Goal: Transaction & Acquisition: Purchase product/service

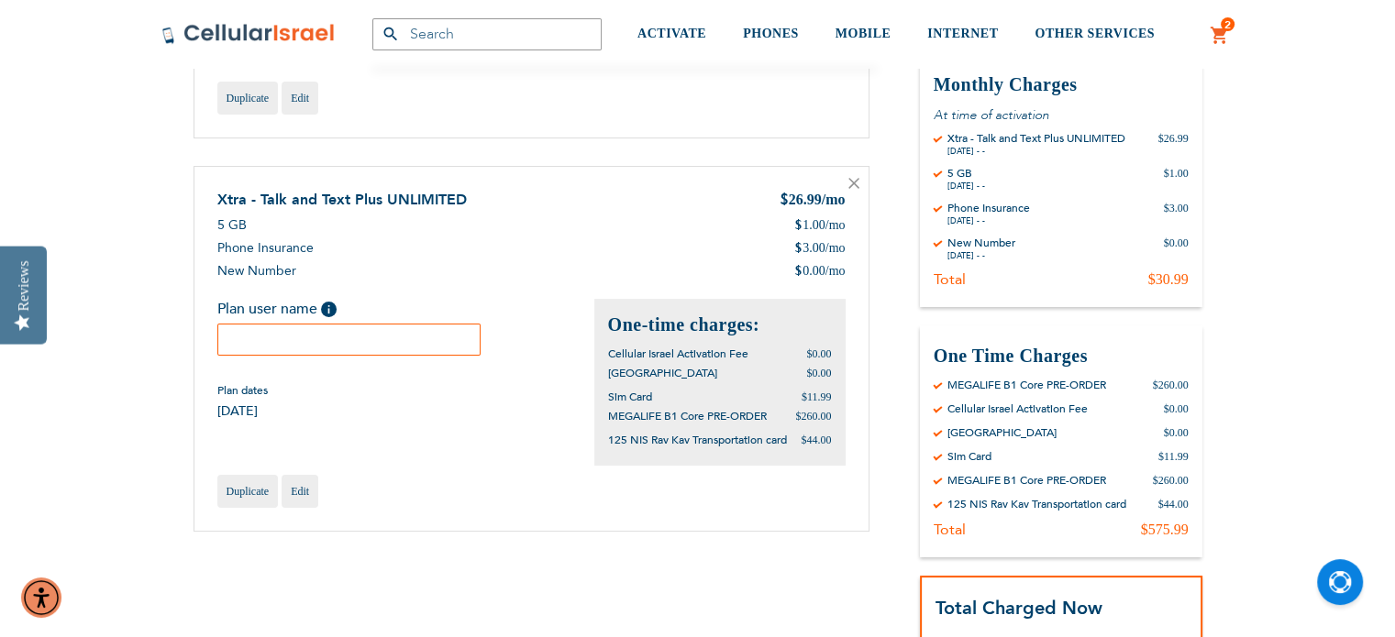
scroll to position [273, 0]
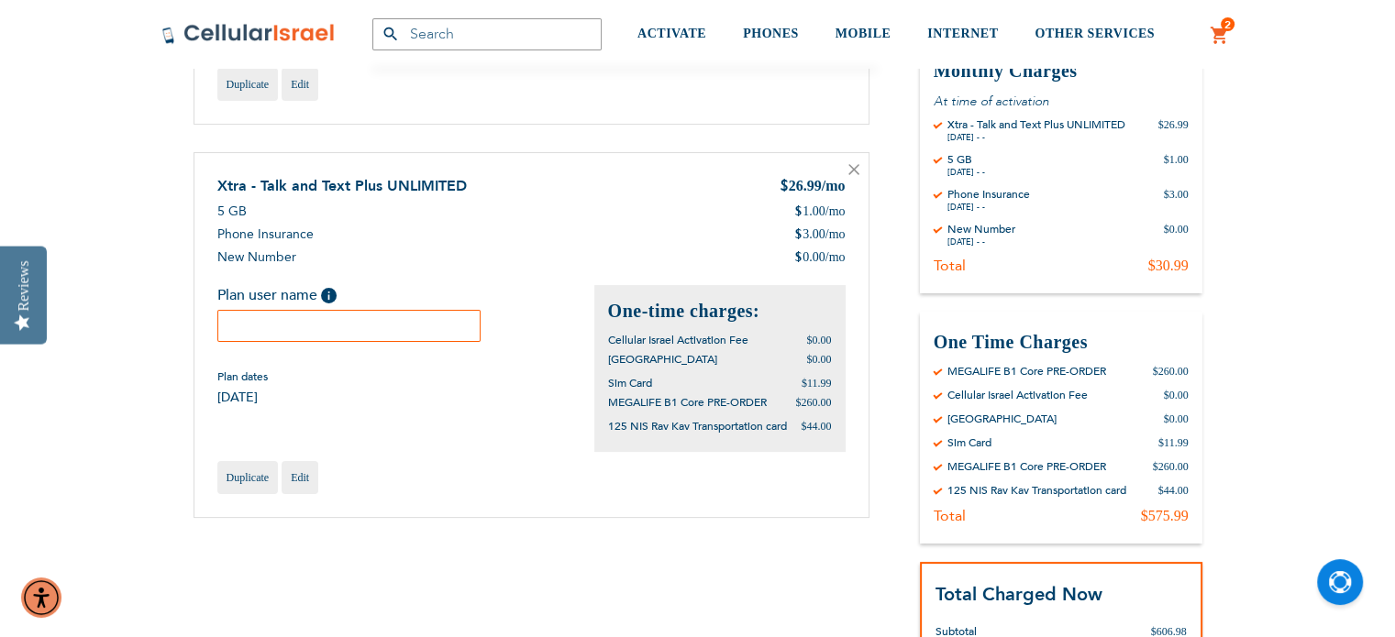
click at [295, 330] on input "text" at bounding box center [349, 326] width 264 height 32
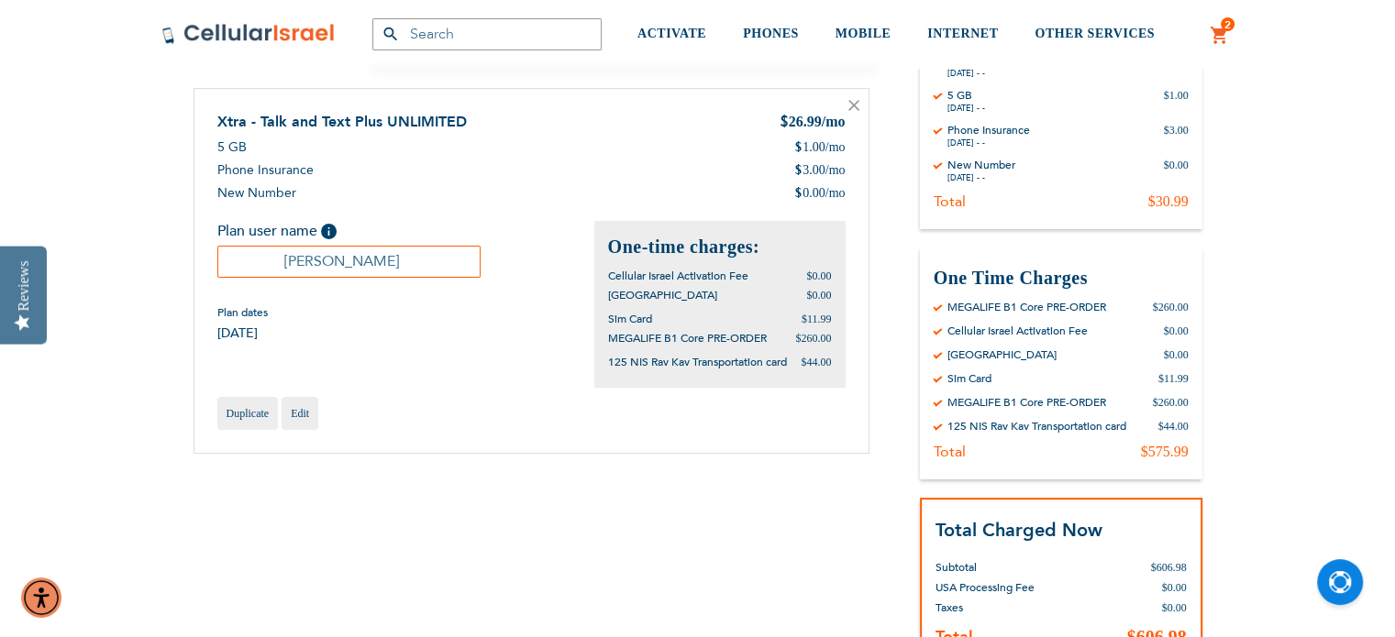
scroll to position [370, 0]
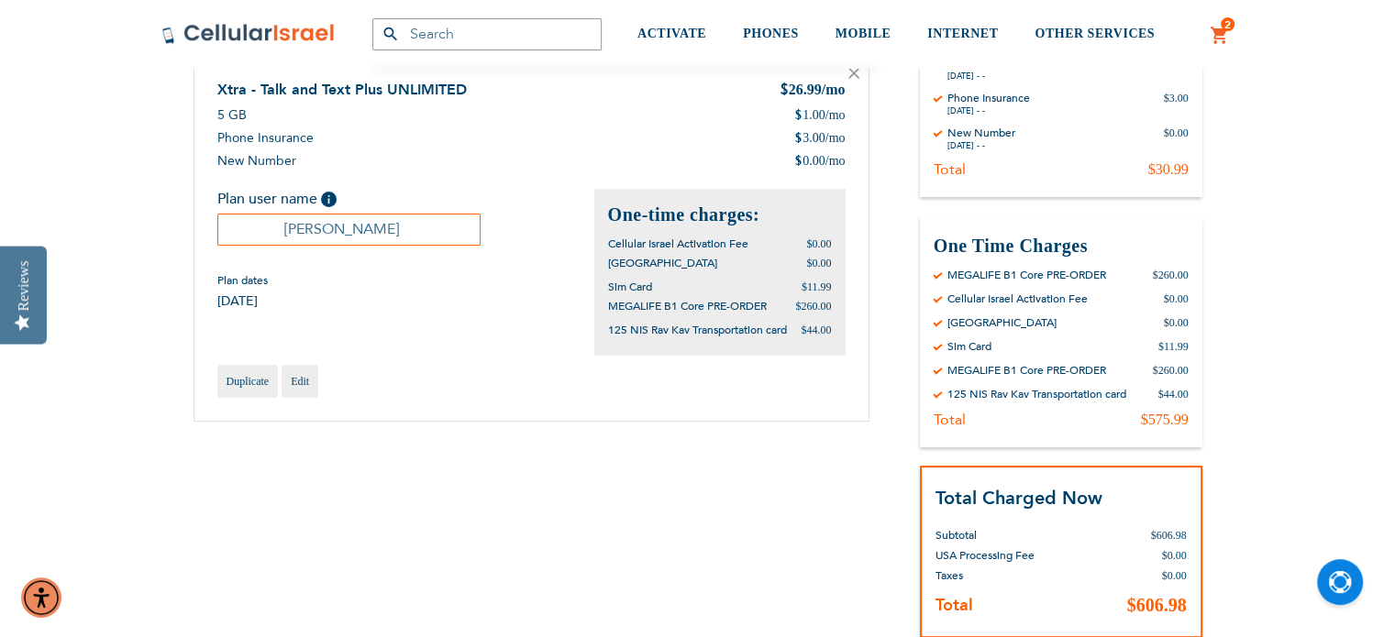
type input "Yaakov Stark"
click at [475, 450] on div "Shopping Cart Items MEGALIFE B1 Core PRE-ORDER $260.00 Duplicate Edit" at bounding box center [698, 301] width 1009 height 804
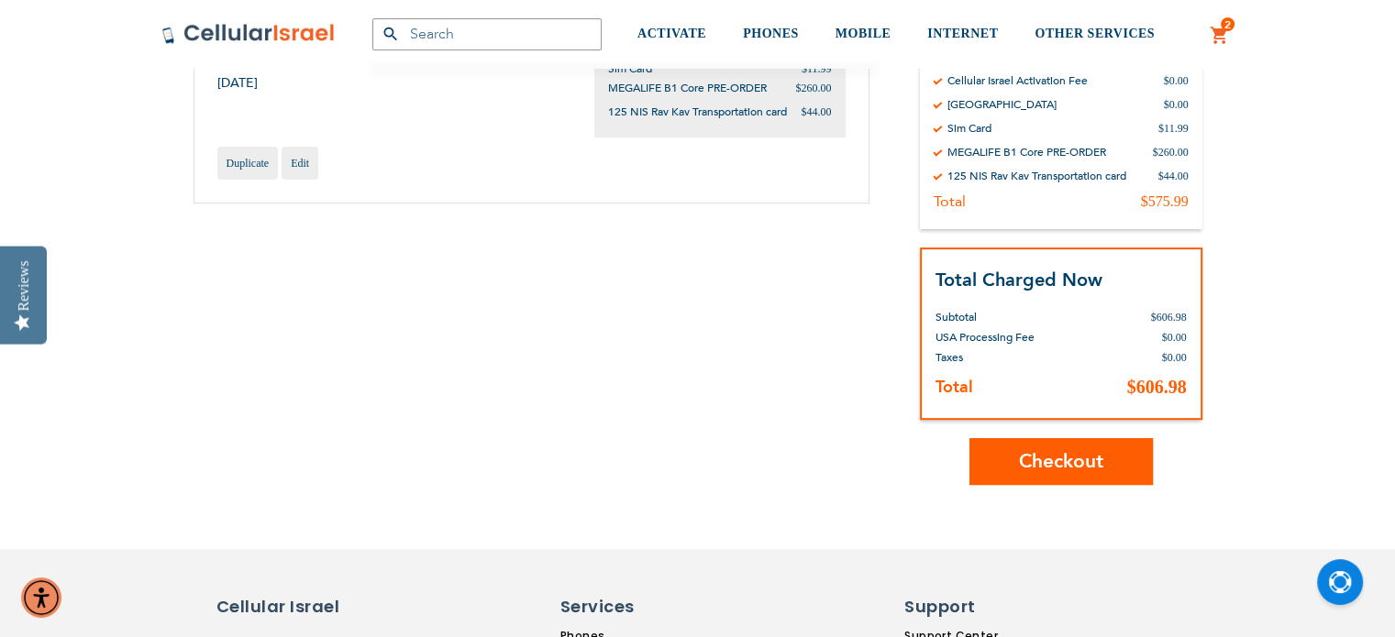
click at [1009, 454] on button "Checkout" at bounding box center [1061, 461] width 183 height 47
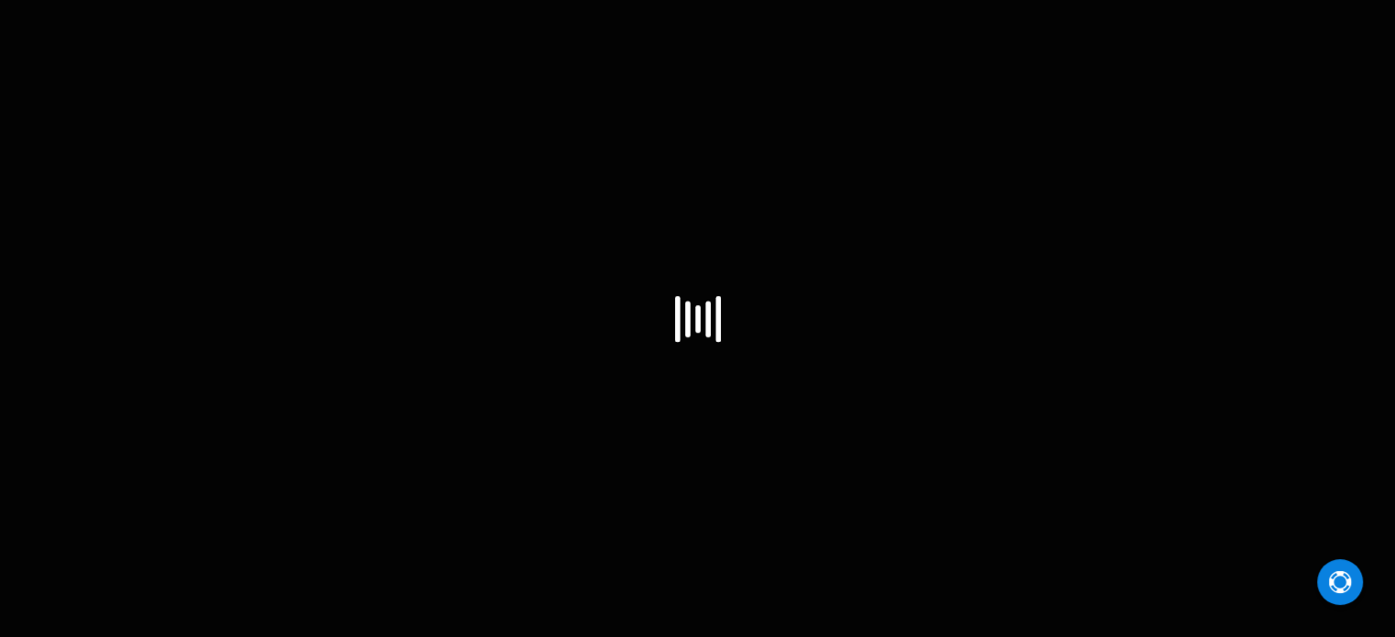
select select "CA"
select select "74"
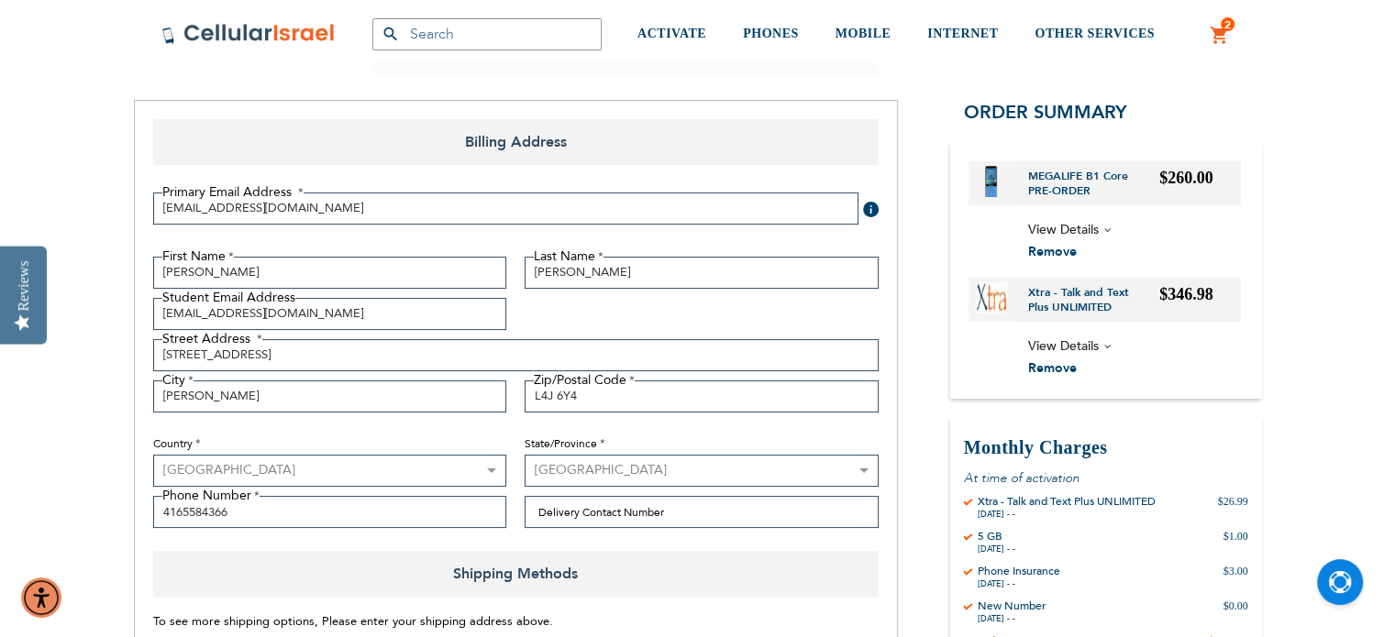
scroll to position [224, 0]
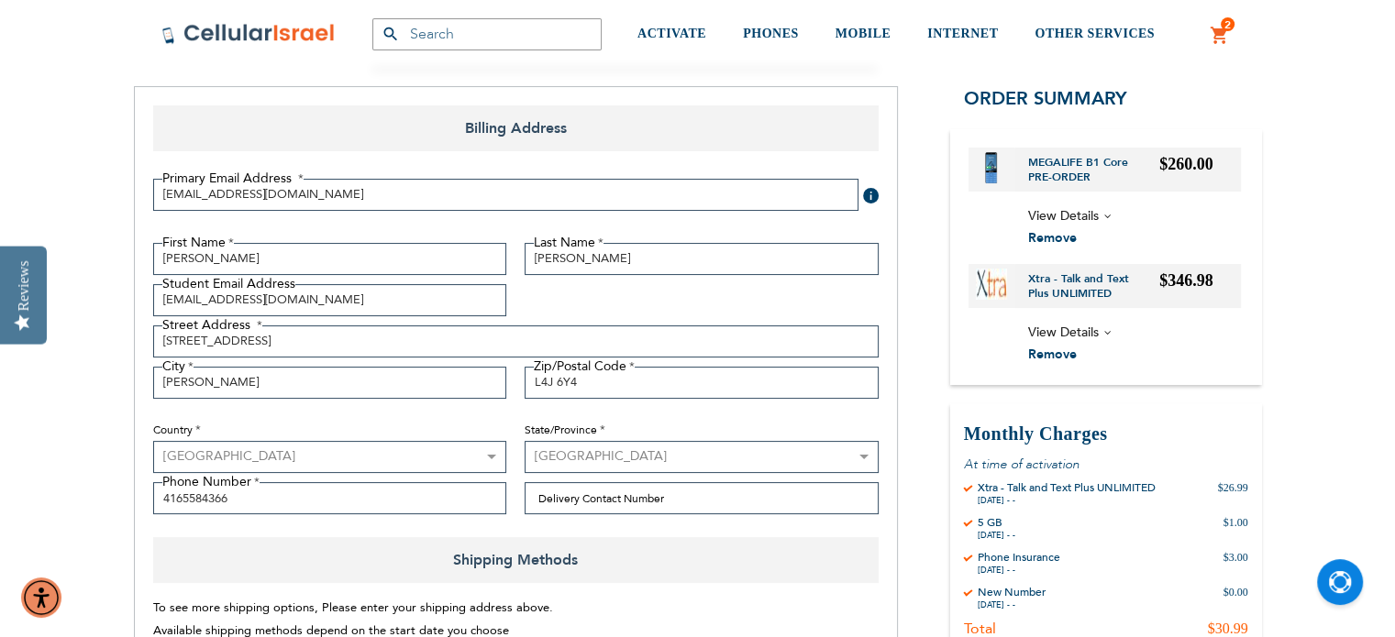
click at [1097, 213] on span "View Details" at bounding box center [1063, 215] width 71 height 17
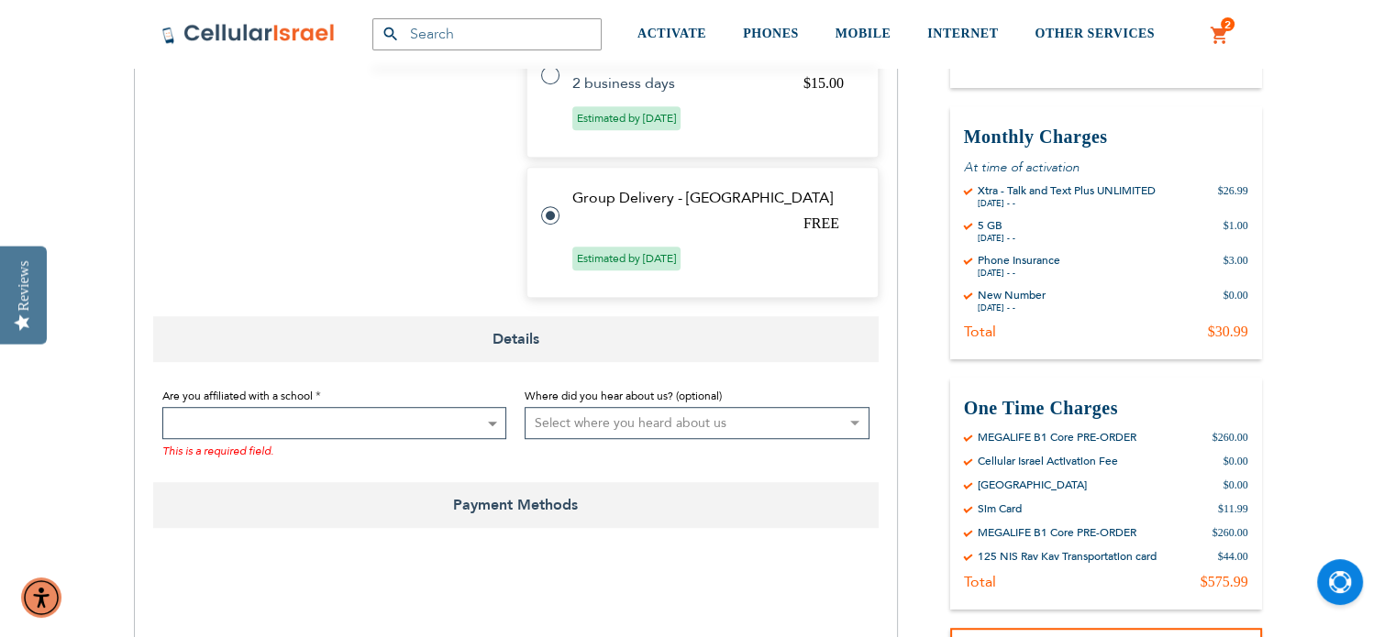
scroll to position [1049, 0]
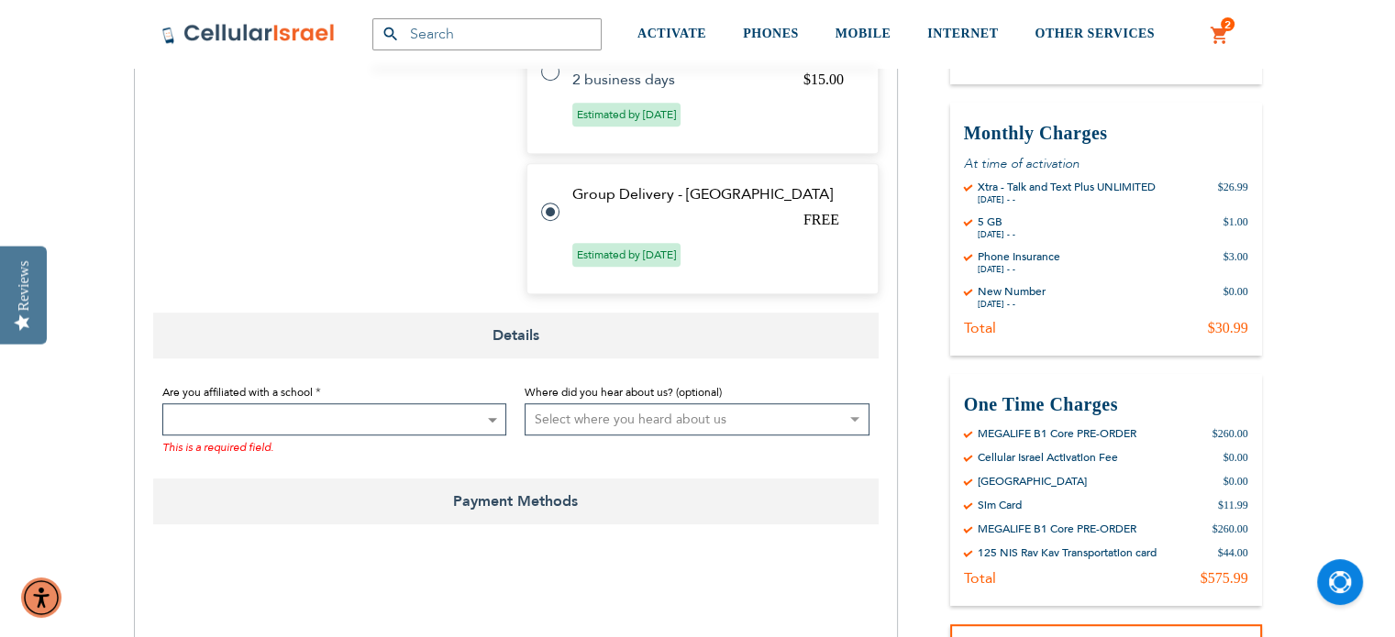
click at [451, 425] on span at bounding box center [334, 420] width 345 height 32
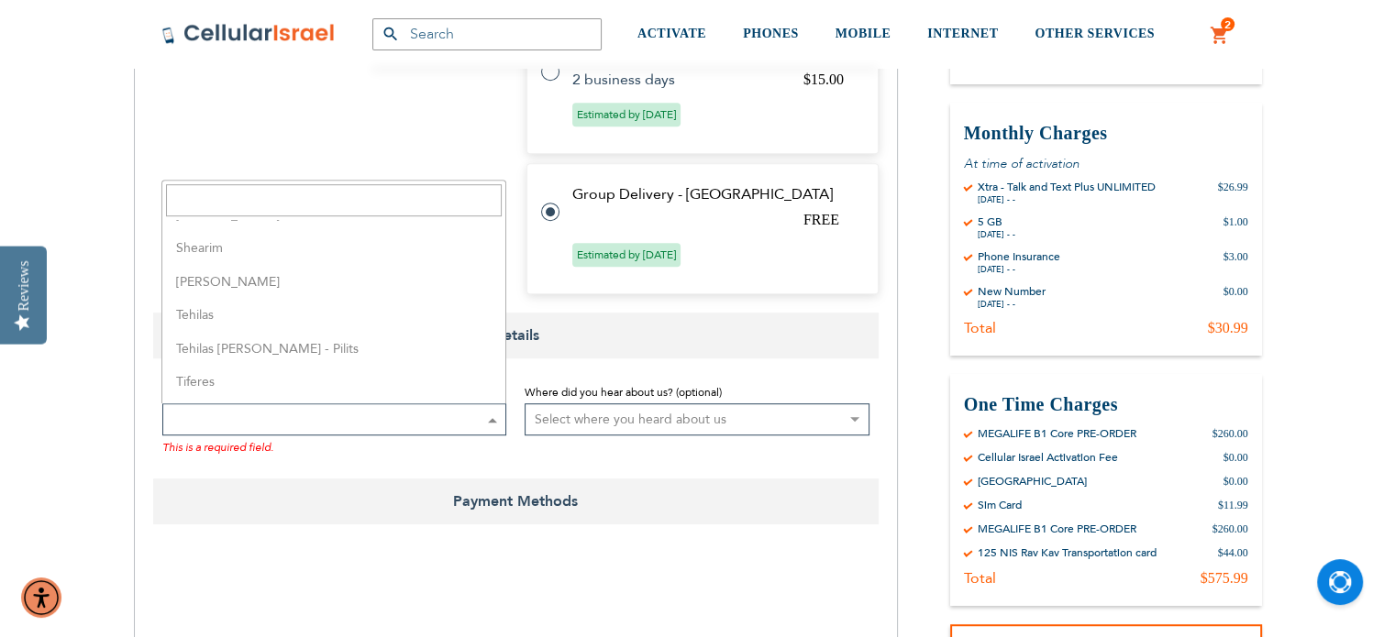
scroll to position [4733, 0]
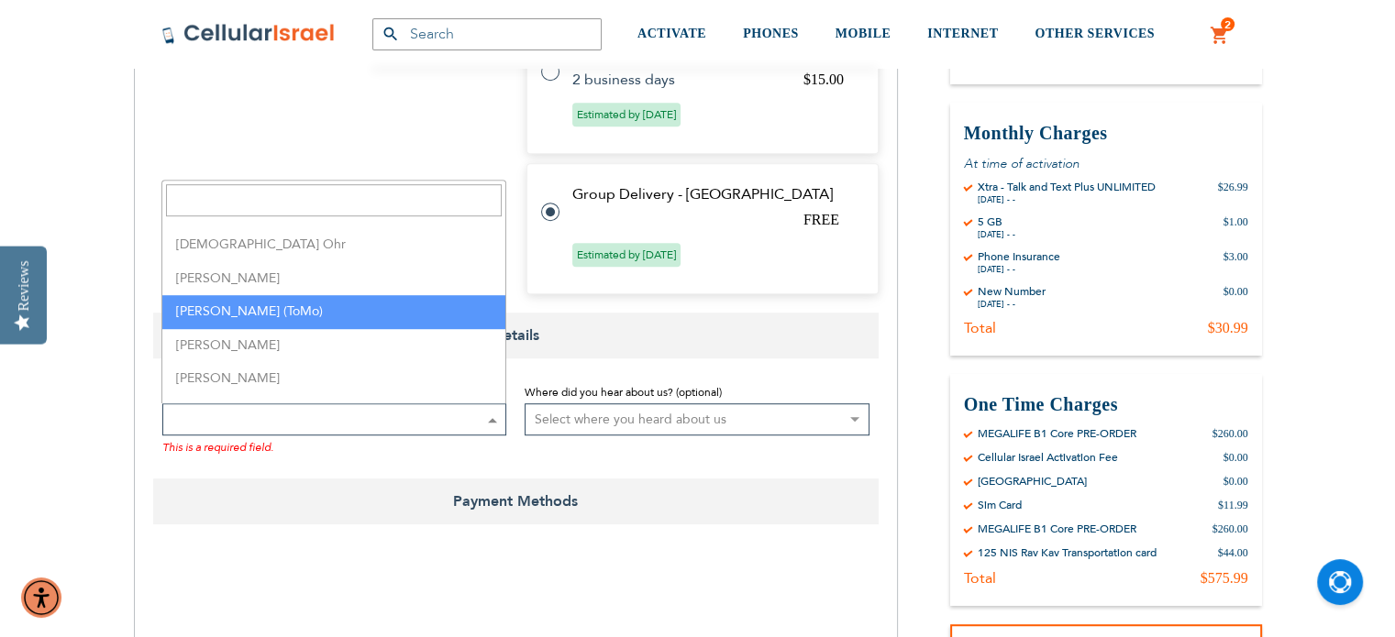
select select "165"
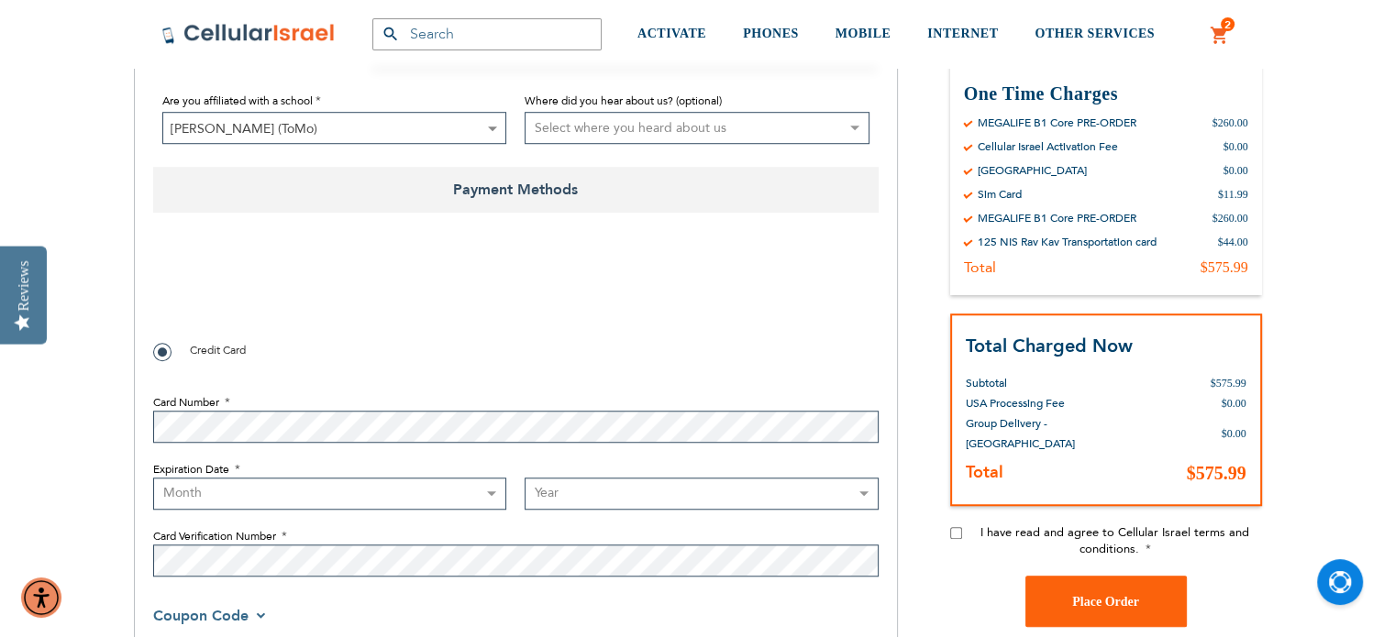
scroll to position [1369, 0]
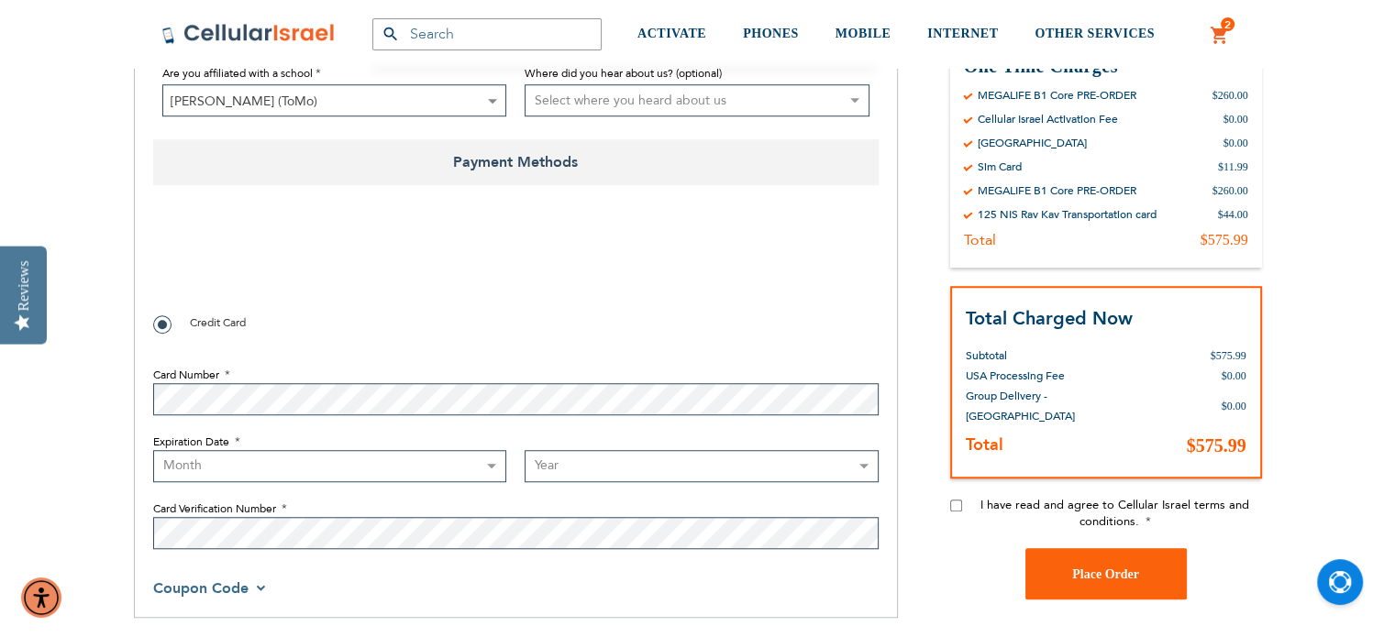
checkbox input "true"
click at [172, 468] on select "Month [DATE] - [DATE] - [DATE] - [DATE] - [DATE] - [DATE] - [DATE] - [DATE] - […" at bounding box center [330, 466] width 354 height 32
select select "11"
click at [153, 450] on select "Month [DATE] - [DATE] - [DATE] - [DATE] - [DATE] - [DATE] - [DATE] - [DATE] - […" at bounding box center [330, 466] width 354 height 32
click at [582, 465] on select "Year [DATE] 2026 2027 2028 2029 2030 2031 2032 2033 2034 2035 2036 2037 2038 20…" at bounding box center [702, 466] width 354 height 32
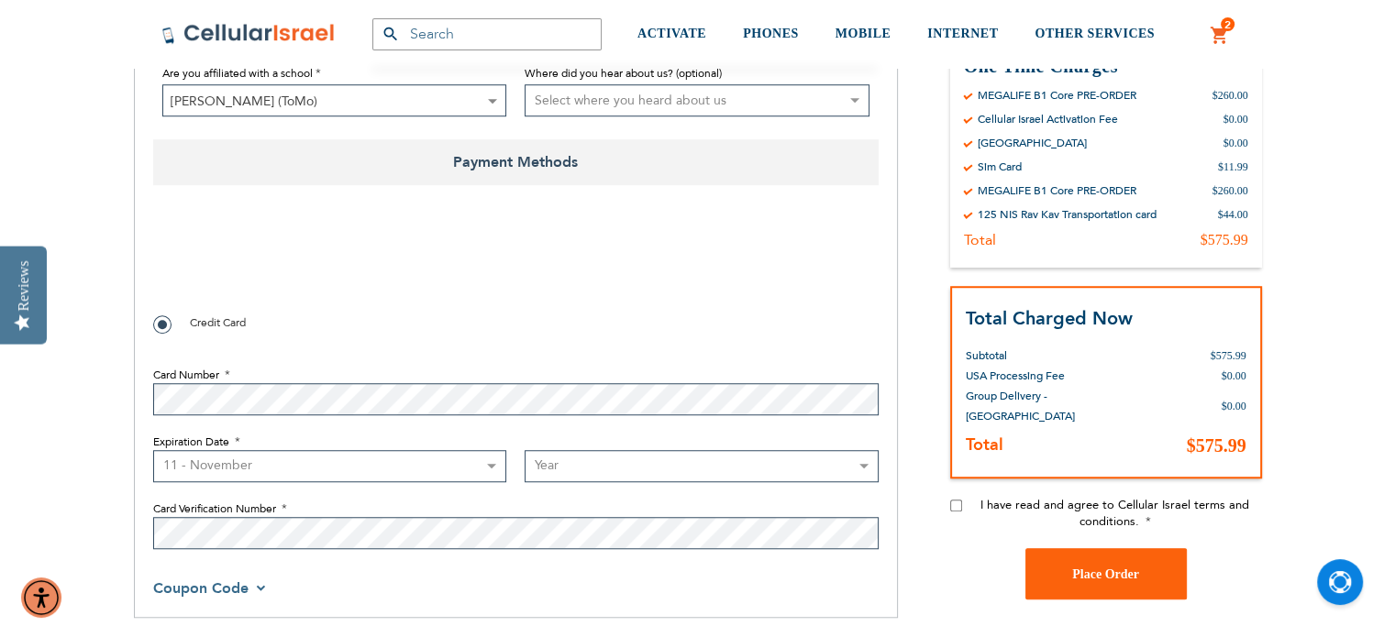
select select "2028"
click at [525, 450] on select "Year [DATE] 2026 2027 2028 2029 2030 2031 2032 2033 2034 2035 2036 2037 2038 20…" at bounding box center [702, 466] width 354 height 32
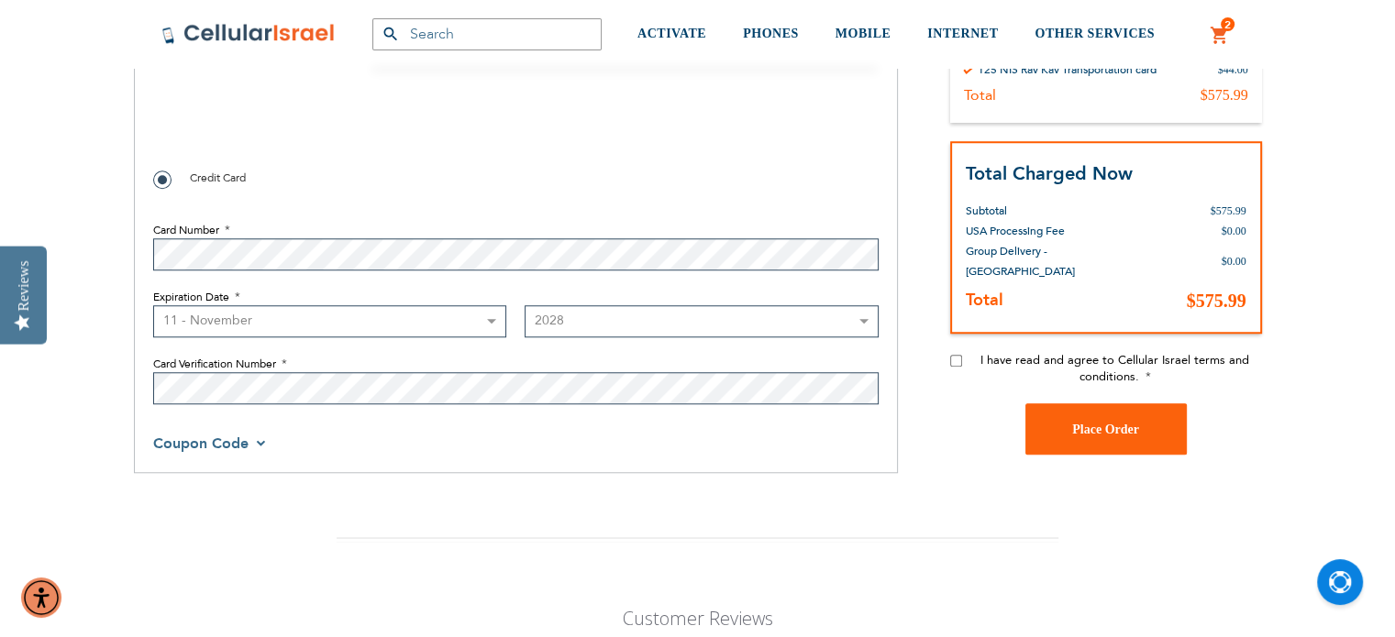
scroll to position [1522, 0]
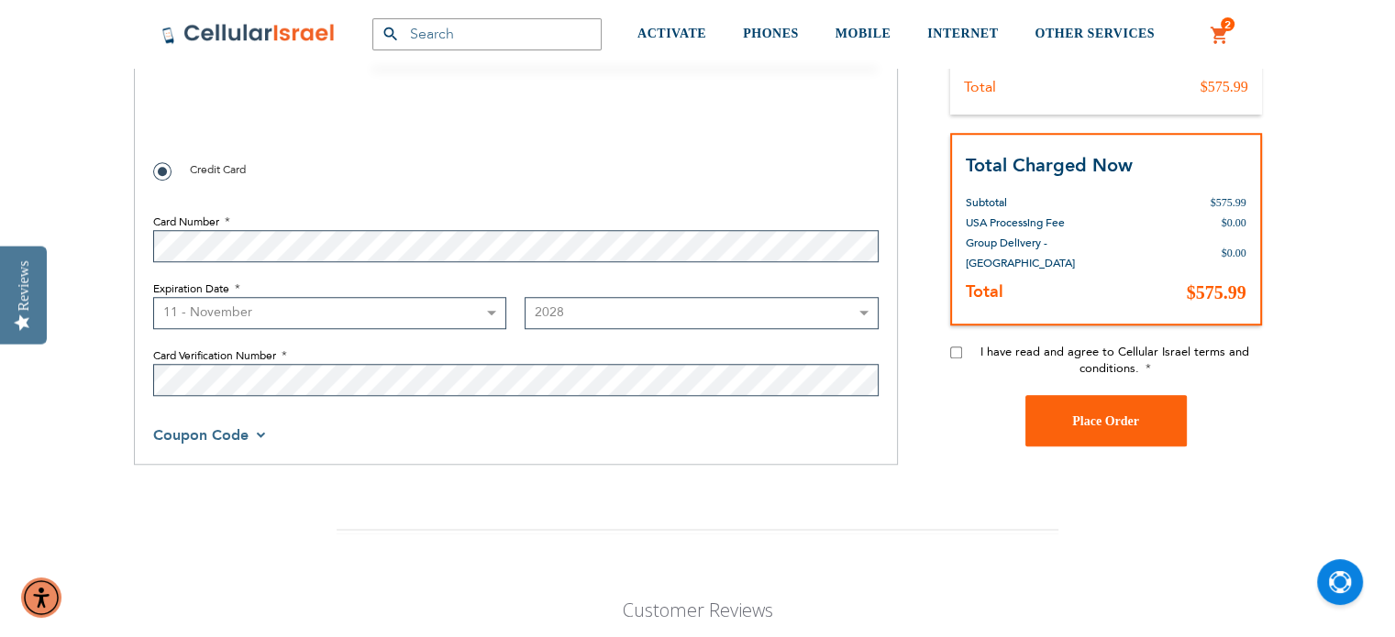
click at [954, 348] on input "I have read and agree to Cellular Israel terms and conditions." at bounding box center [956, 353] width 12 height 12
checkbox input "true"
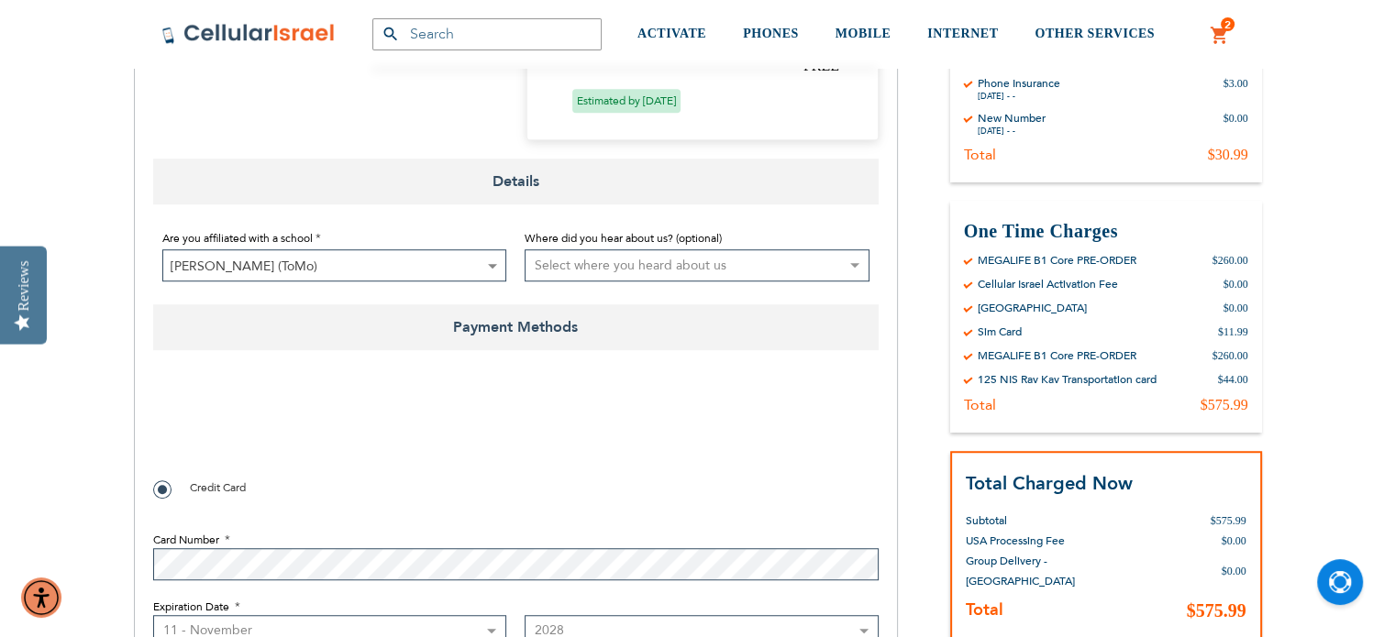
scroll to position [1189, 0]
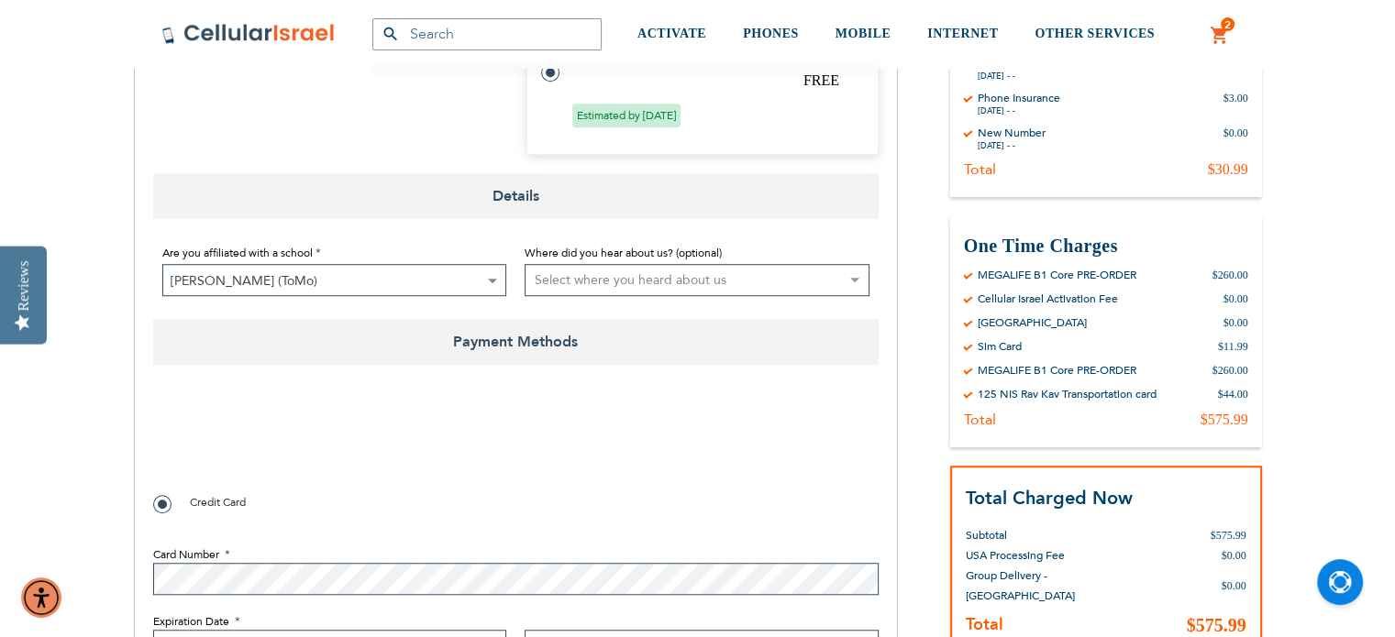
click at [809, 280] on select "Select where you heard about us Existing Customer Friend Other School/Group BP …" at bounding box center [697, 280] width 345 height 32
select select "4"
click at [525, 264] on select "Select where you heard about us Existing Customer Friend Other School/Group BP …" at bounding box center [697, 280] width 345 height 32
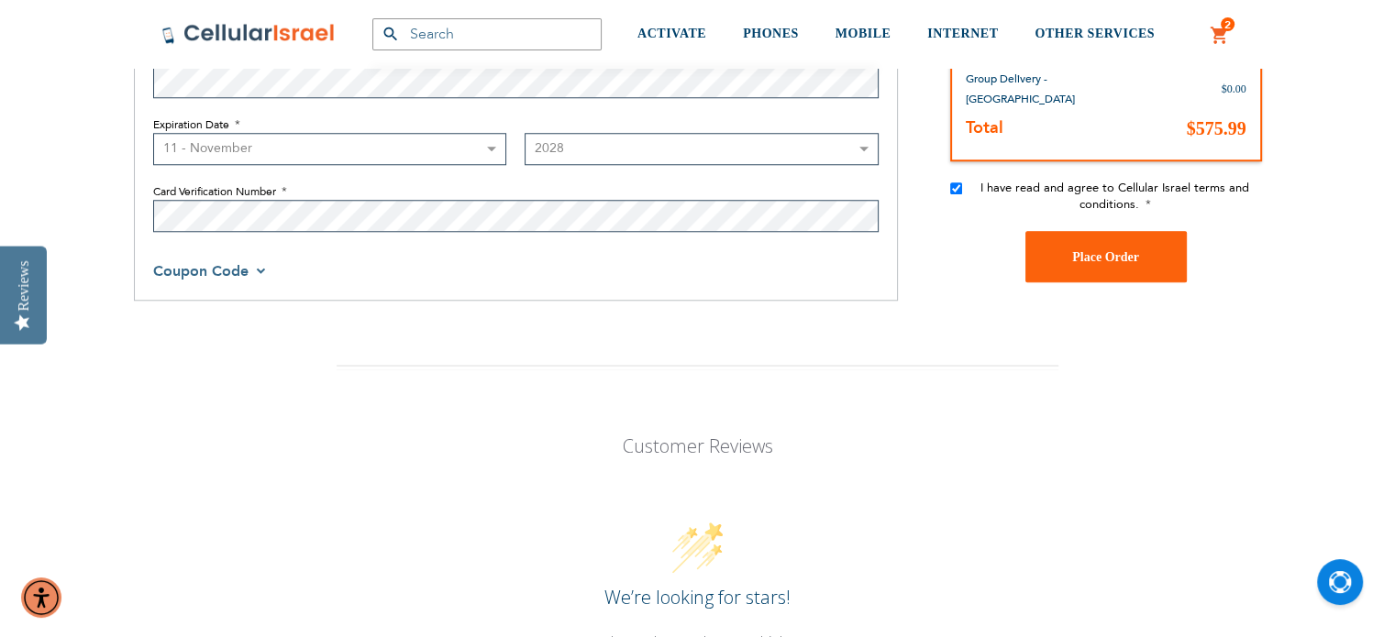
scroll to position [1702, 0]
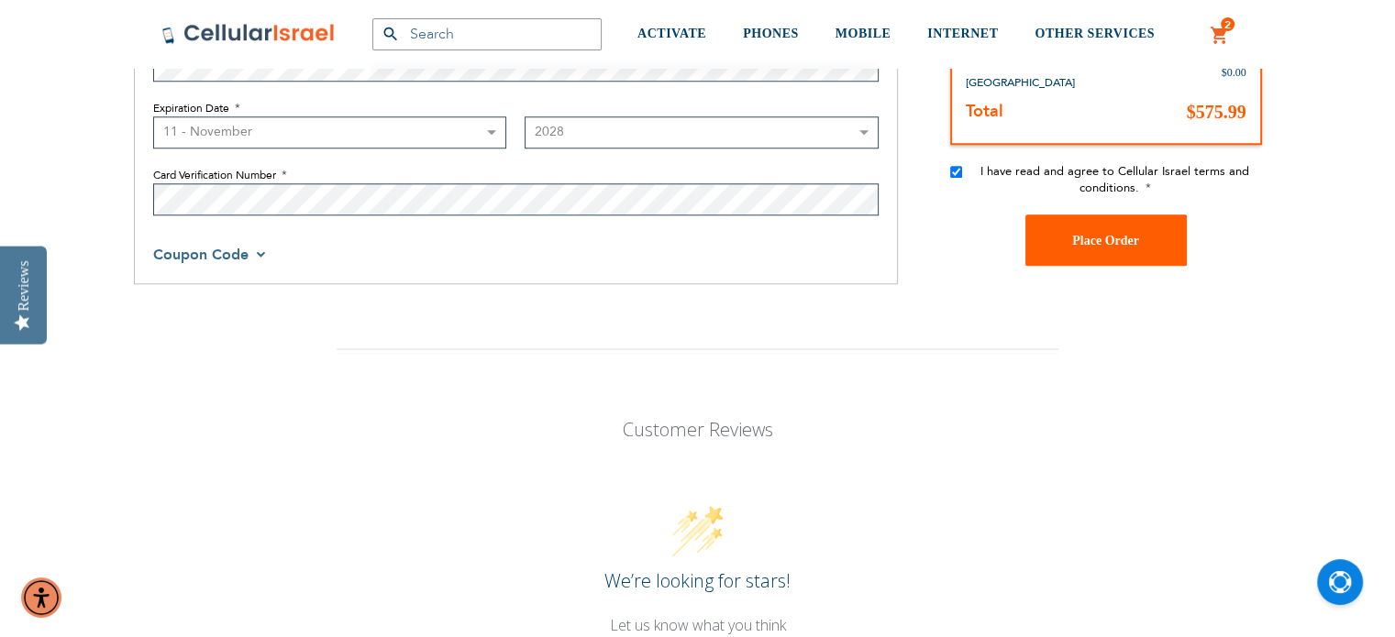
click at [1131, 234] on span "Place Order" at bounding box center [1105, 240] width 67 height 14
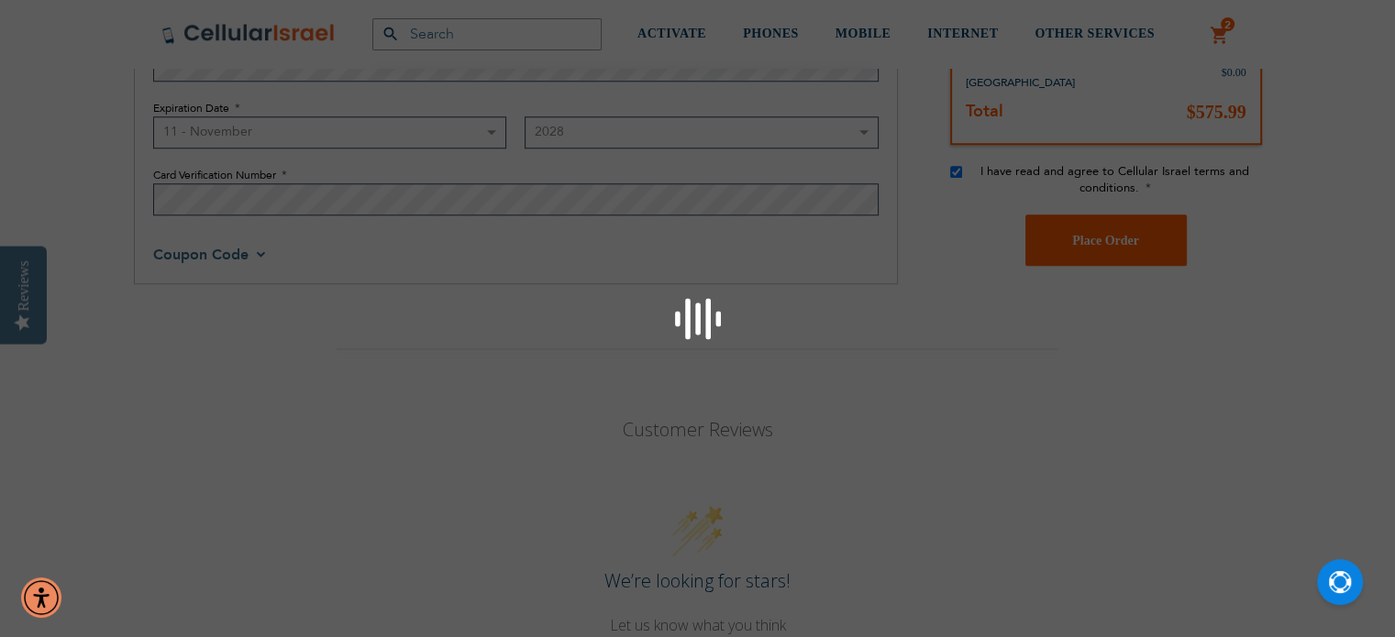
checkbox input "false"
